Goal: Communication & Community: Answer question/provide support

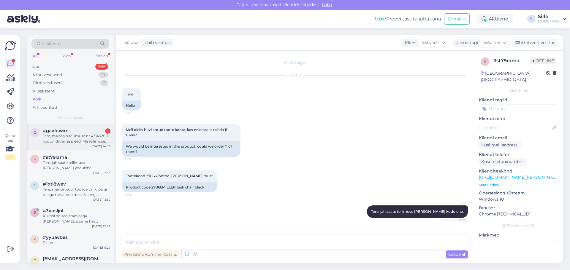
click at [67, 135] on div "Tere, ma tegin tellimuse nr 419452811 , kus on diivan ja pleed. Ma tellimuse mä…" at bounding box center [77, 138] width 68 height 11
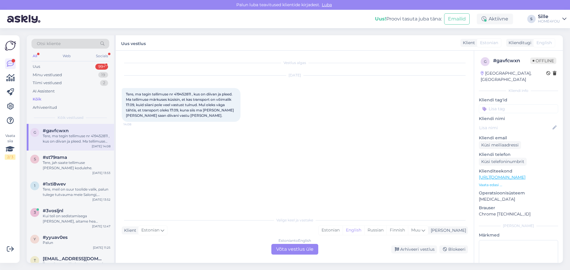
click at [292, 251] on div "Estonian to English Võta vestlus üle" at bounding box center [294, 249] width 47 height 11
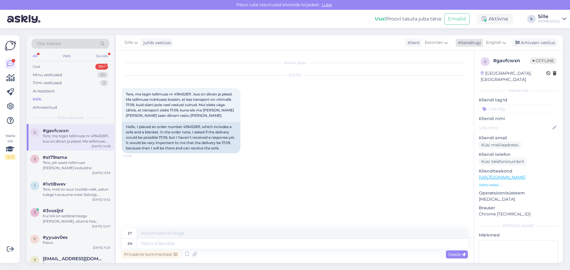
click at [499, 42] on span "English" at bounding box center [493, 42] width 15 height 7
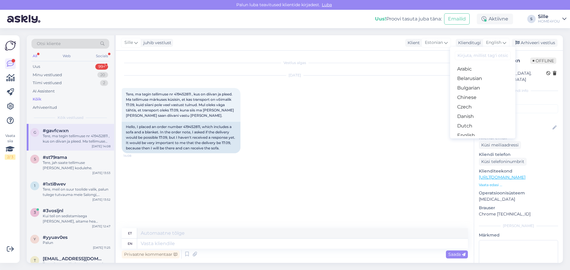
drag, startPoint x: 466, startPoint y: 113, endPoint x: 423, endPoint y: 133, distance: 47.5
click at [466, 140] on link "Estonian" at bounding box center [482, 144] width 65 height 9
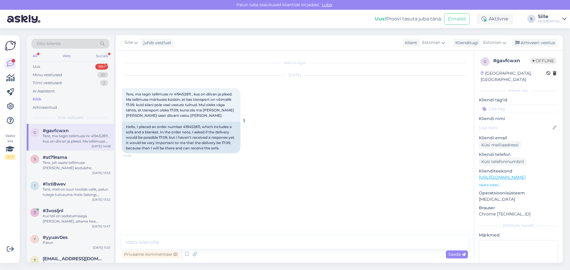
click at [186, 93] on span "Tere, ma tegin tellimuse nr 419452811 , kus on diivan ja pleed. Ma tellimuse mä…" at bounding box center [180, 105] width 109 height 26
copy span "419452811"
click at [200, 243] on textarea at bounding box center [295, 242] width 346 height 12
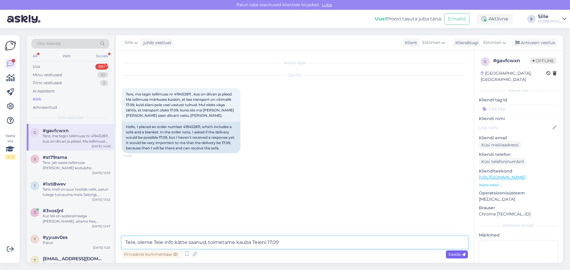
type textarea "Tere, oleme Teie info kätte saanud, toimetame kauba Teieni 17.09"
click at [454, 254] on span "Saada" at bounding box center [456, 254] width 17 height 5
